Goal: Transaction & Acquisition: Purchase product/service

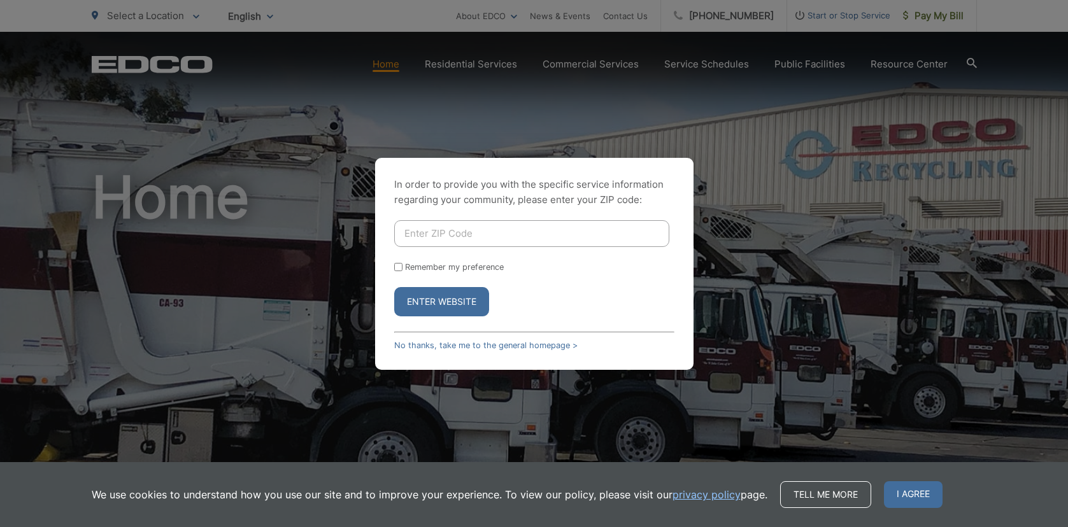
click at [495, 237] on input "Enter ZIP Code" at bounding box center [531, 233] width 275 height 27
type input "91950"
click at [420, 301] on button "Enter Website" at bounding box center [441, 301] width 95 height 29
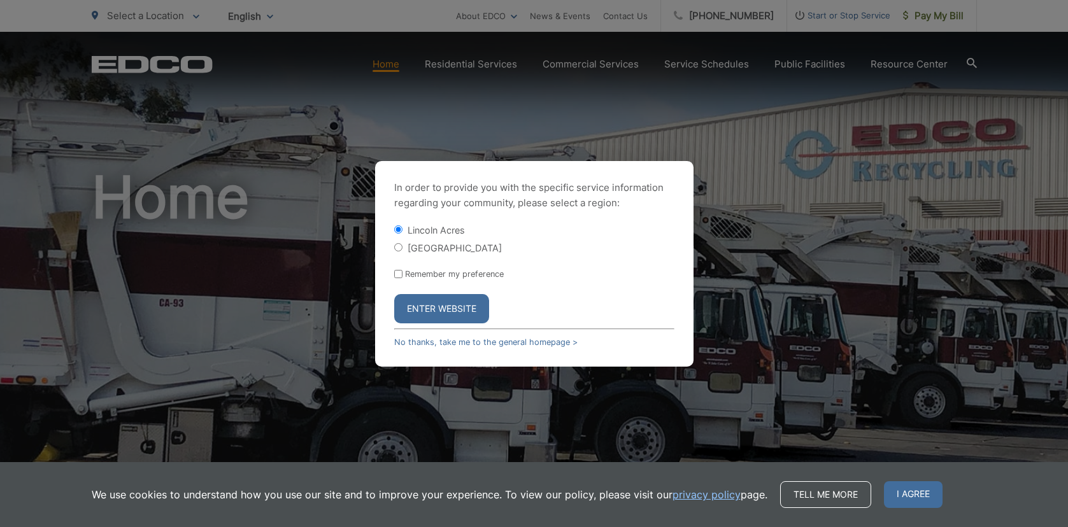
click at [397, 246] on input "[GEOGRAPHIC_DATA]" at bounding box center [398, 247] width 8 height 8
radio input "true"
click at [432, 308] on button "Enter Website" at bounding box center [441, 308] width 95 height 29
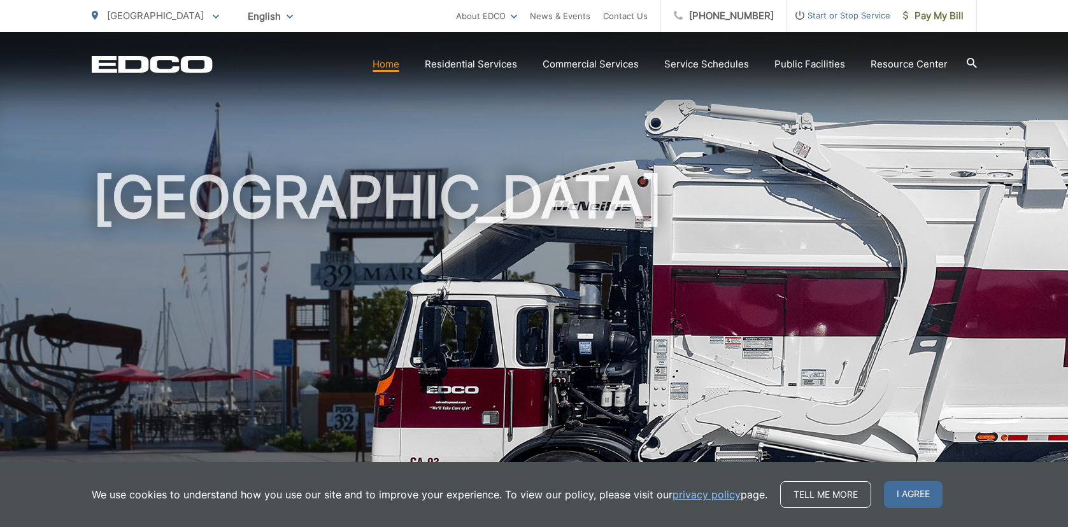
click at [213, 15] on icon at bounding box center [216, 17] width 6 height 4
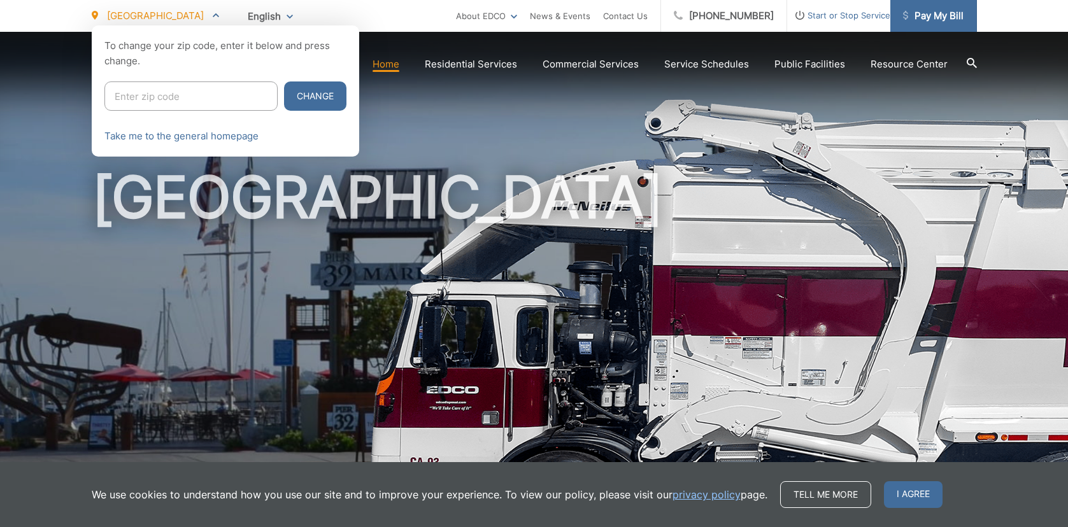
click at [946, 13] on span "Pay My Bill" at bounding box center [933, 15] width 60 height 15
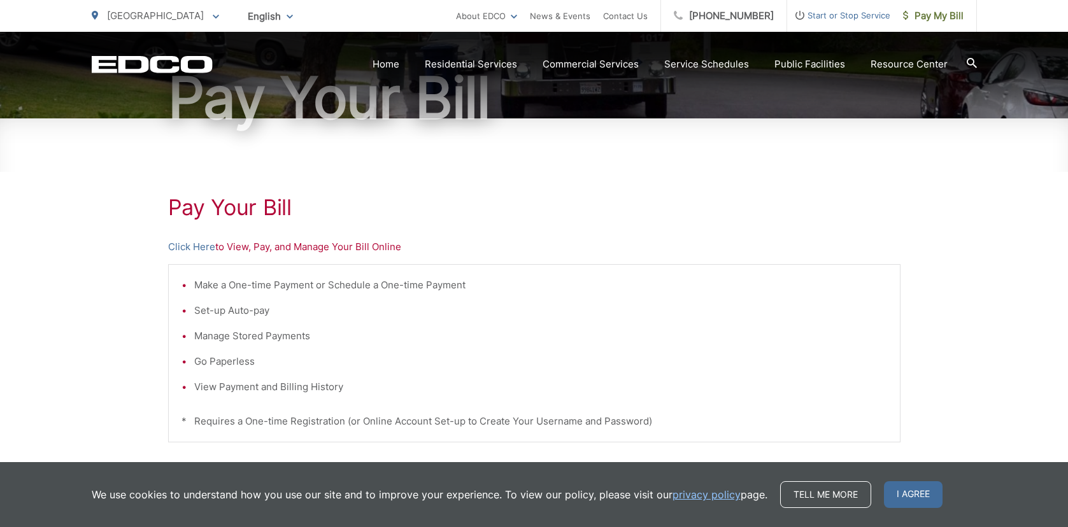
scroll to position [159, 0]
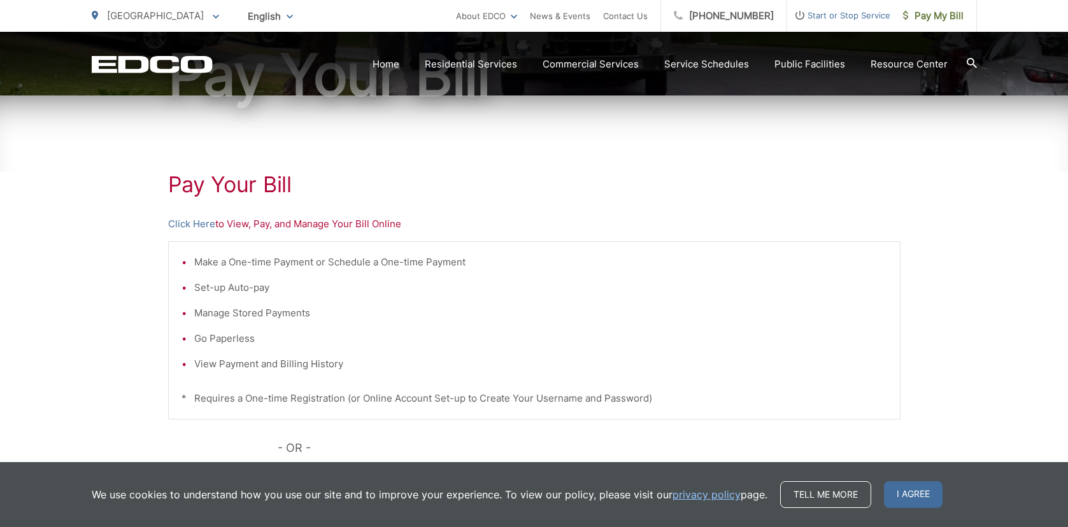
click at [298, 226] on p "Click Here to View, Pay, and Manage Your Bill Online" at bounding box center [534, 223] width 732 height 15
click at [179, 222] on link "Click Here" at bounding box center [191, 223] width 47 height 15
